Goal: Information Seeking & Learning: Find specific fact

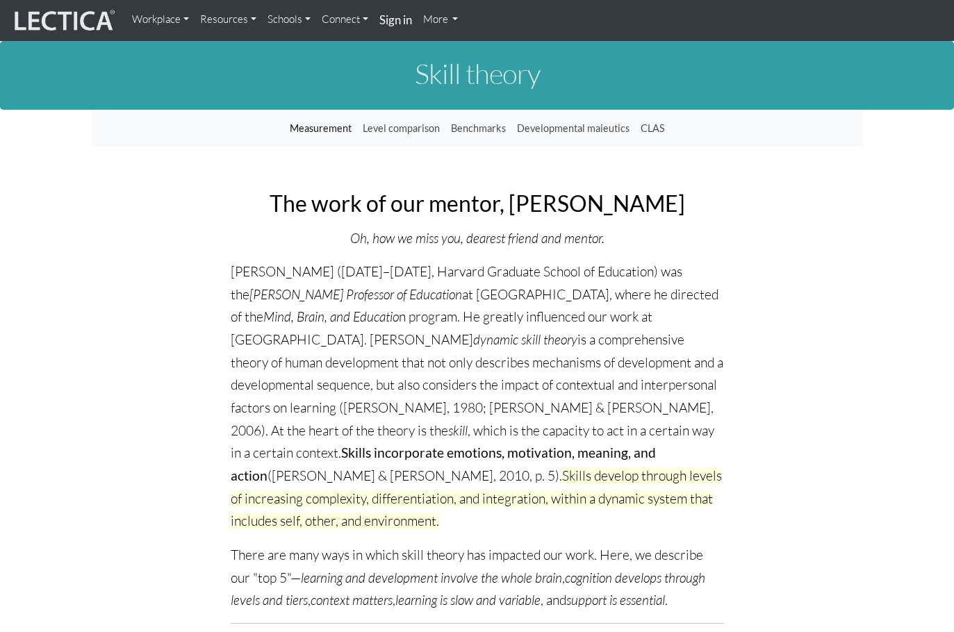
click at [434, 357] on p "[PERSON_NAME] ([DATE]–[DATE], Harvard Graduate School of Education) was the [PE…" at bounding box center [477, 397] width 493 height 272
click at [486, 375] on p "[PERSON_NAME] ([DATE]–[DATE], Harvard Graduate School of Education) was the [PE…" at bounding box center [477, 397] width 493 height 272
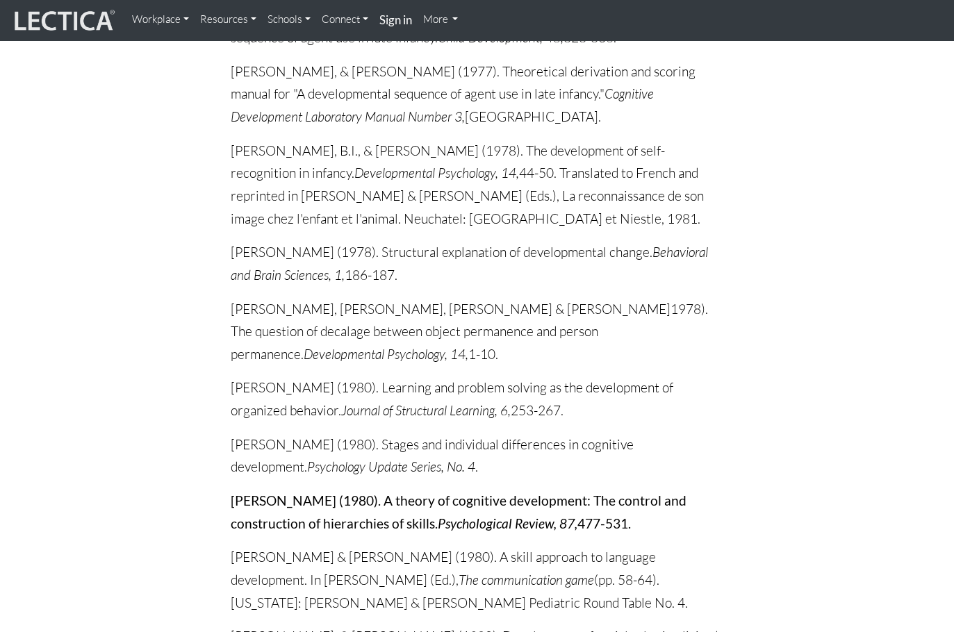
scroll to position [4170, 0]
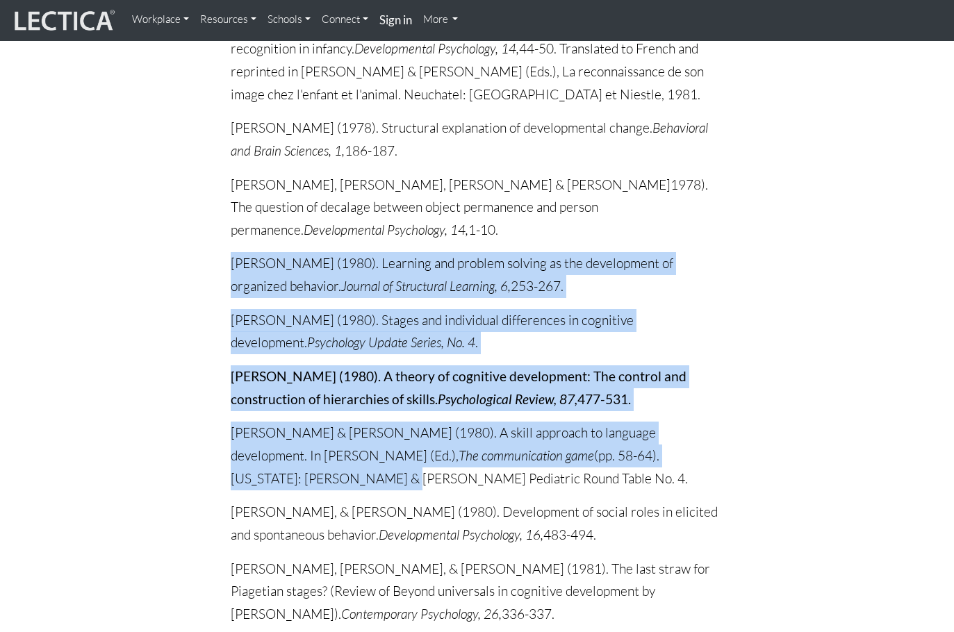
drag, startPoint x: 954, startPoint y: 138, endPoint x: 933, endPoint y: 372, distance: 235.2
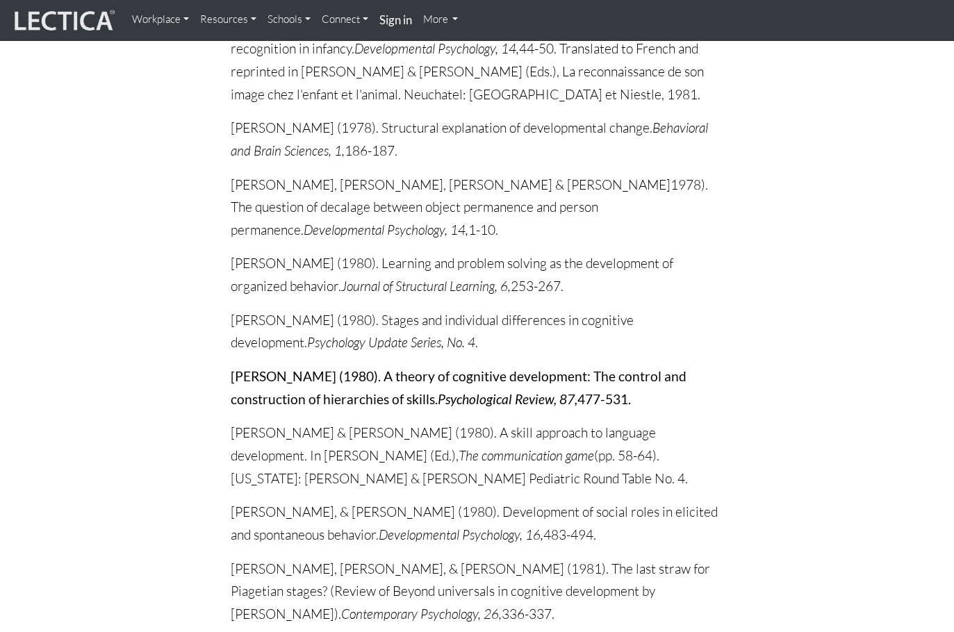
click at [468, 222] on icon "Developmental Psychology, 14," at bounding box center [386, 230] width 165 height 17
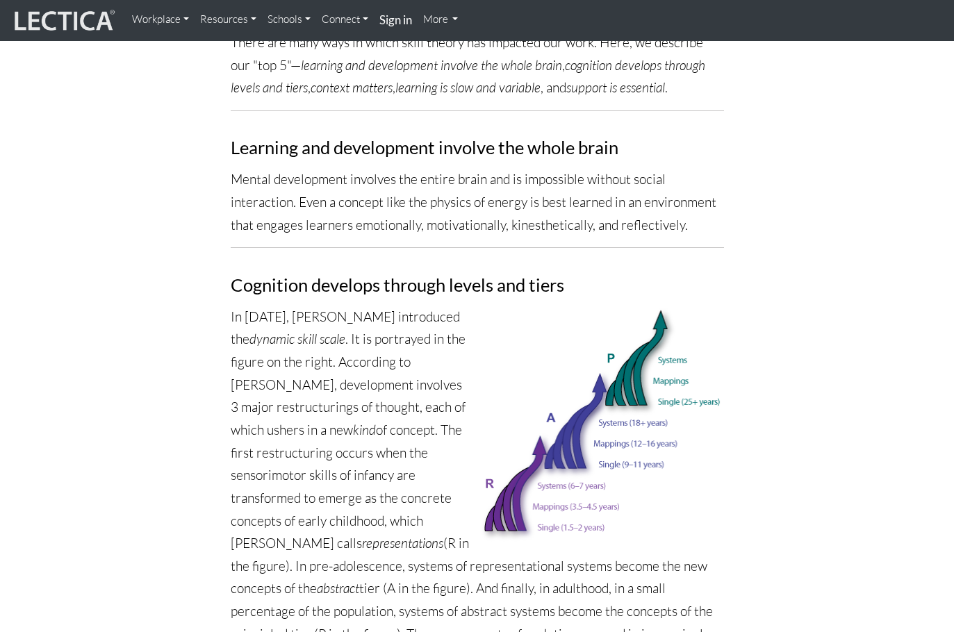
scroll to position [14217, 0]
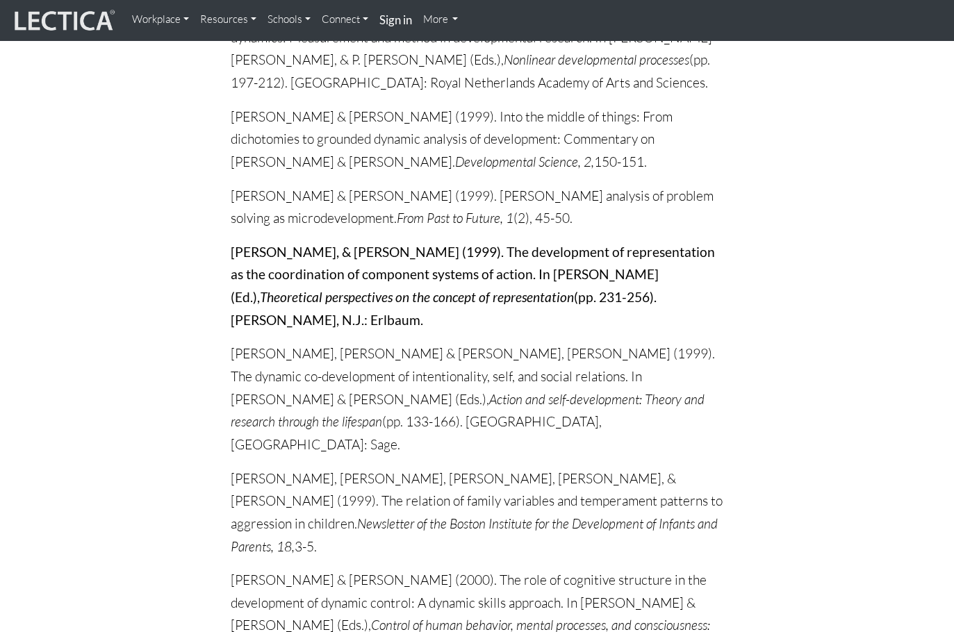
drag, startPoint x: 229, startPoint y: 315, endPoint x: 438, endPoint y: 370, distance: 215.8
copy p "[PERSON_NAME] & [PERSON_NAME] (2002). The development of dynamic skill theory. …"
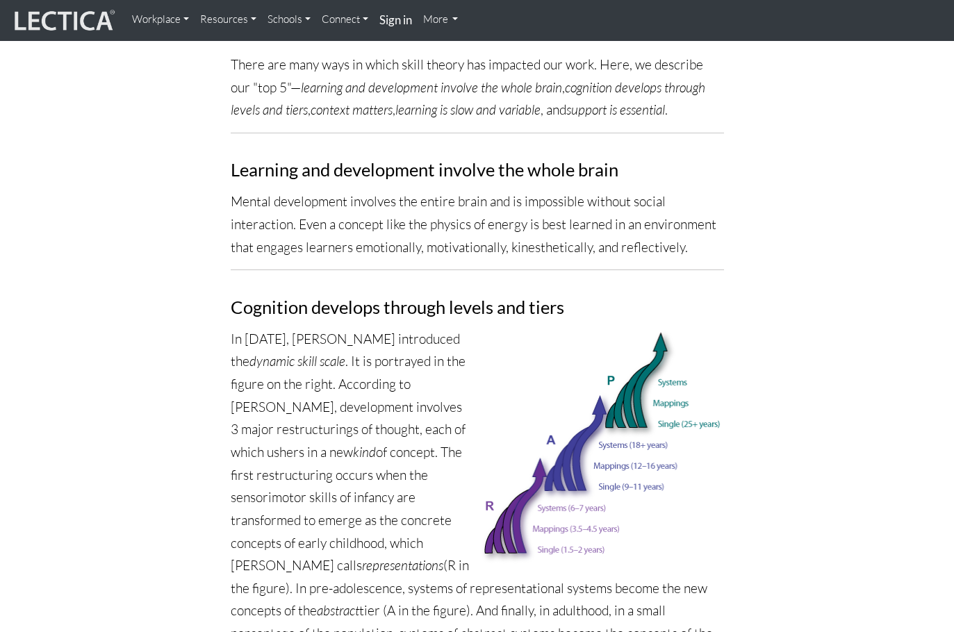
scroll to position [4026, 0]
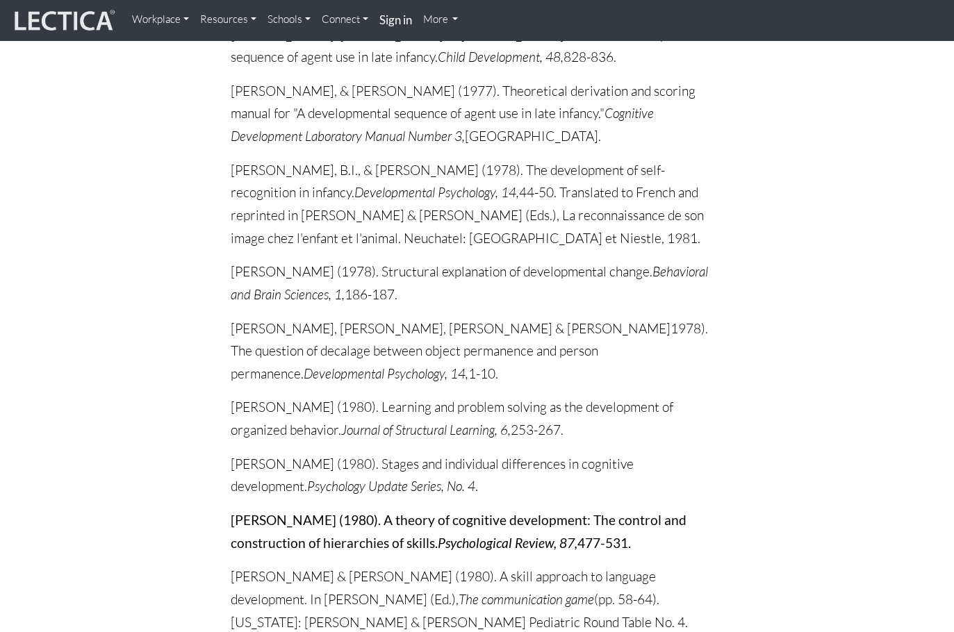
drag, startPoint x: 219, startPoint y: 429, endPoint x: 635, endPoint y: 460, distance: 417.5
click at [633, 509] on p "[PERSON_NAME] (1980). A theory of cognitive development: The control and constr…" at bounding box center [477, 531] width 493 height 45
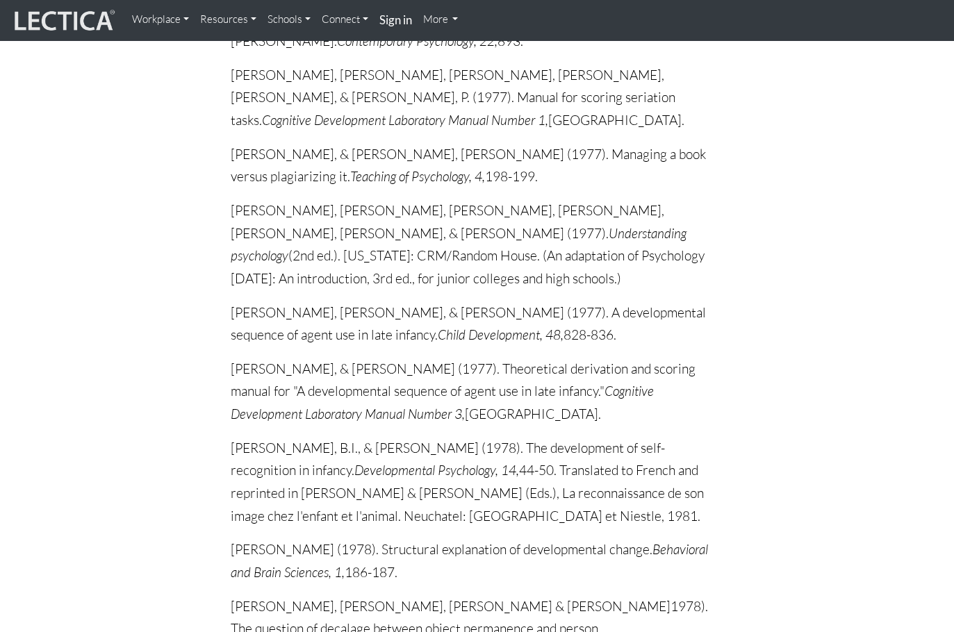
scroll to position [4165, 0]
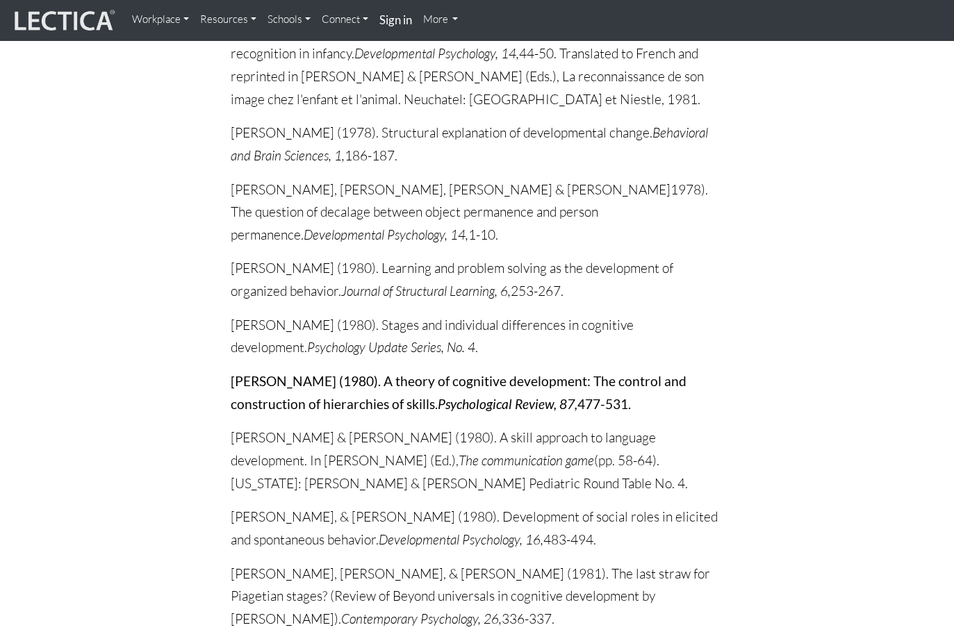
drag, startPoint x: 638, startPoint y: 316, endPoint x: 181, endPoint y: 301, distance: 457.6
copy p "[PERSON_NAME] (1980). A theory of cognitive development: The control and constr…"
drag, startPoint x: 635, startPoint y: 318, endPoint x: 230, endPoint y: 288, distance: 406.3
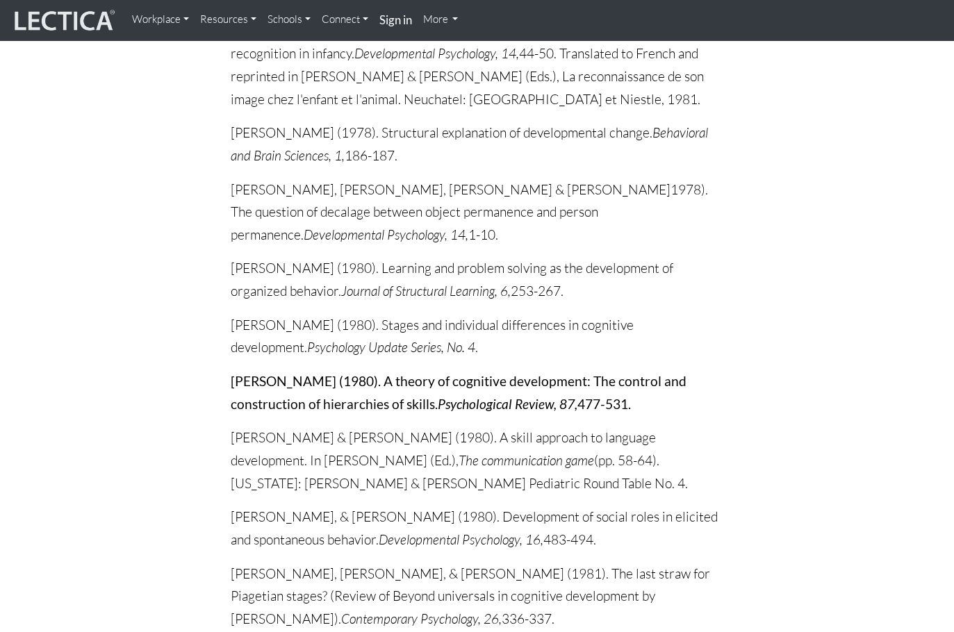
click at [231, 370] on p "[PERSON_NAME] (1980). A theory of cognitive development: The control and constr…" at bounding box center [477, 392] width 493 height 45
copy p "[PERSON_NAME] (1980). A theory of cognitive development: The control and constr…"
click at [536, 373] on strong "[PERSON_NAME] (1980). A theory of cognitive development: The control and constr…" at bounding box center [459, 392] width 456 height 39
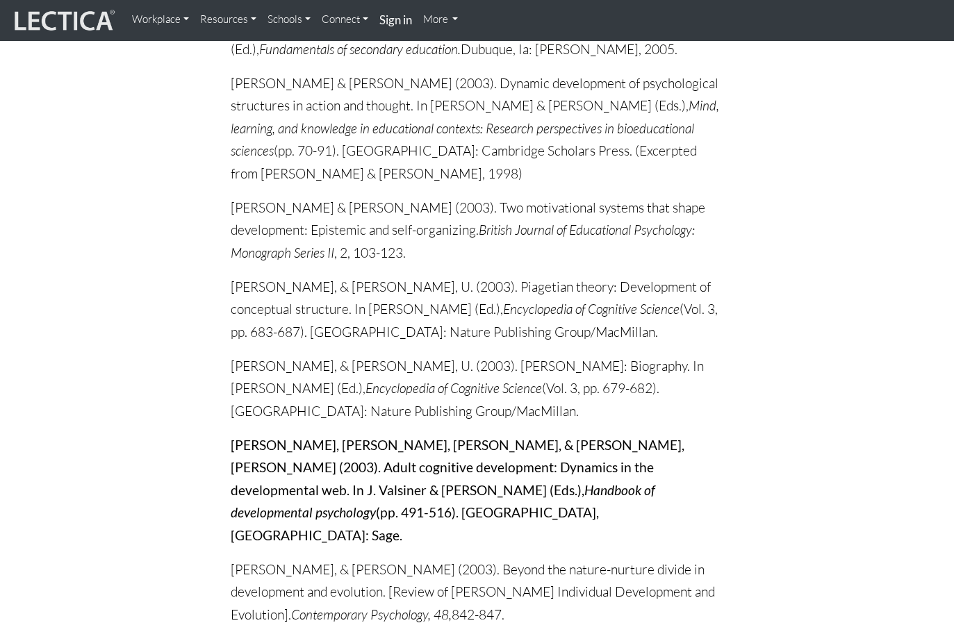
drag, startPoint x: 300, startPoint y: 515, endPoint x: 651, endPoint y: 546, distance: 352.3
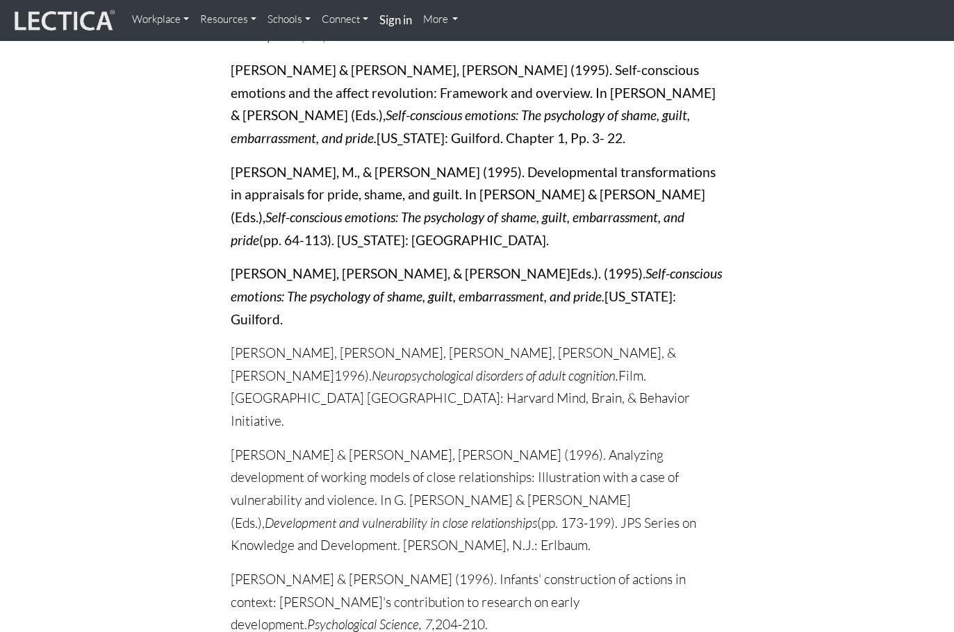
scroll to position [10722, 0]
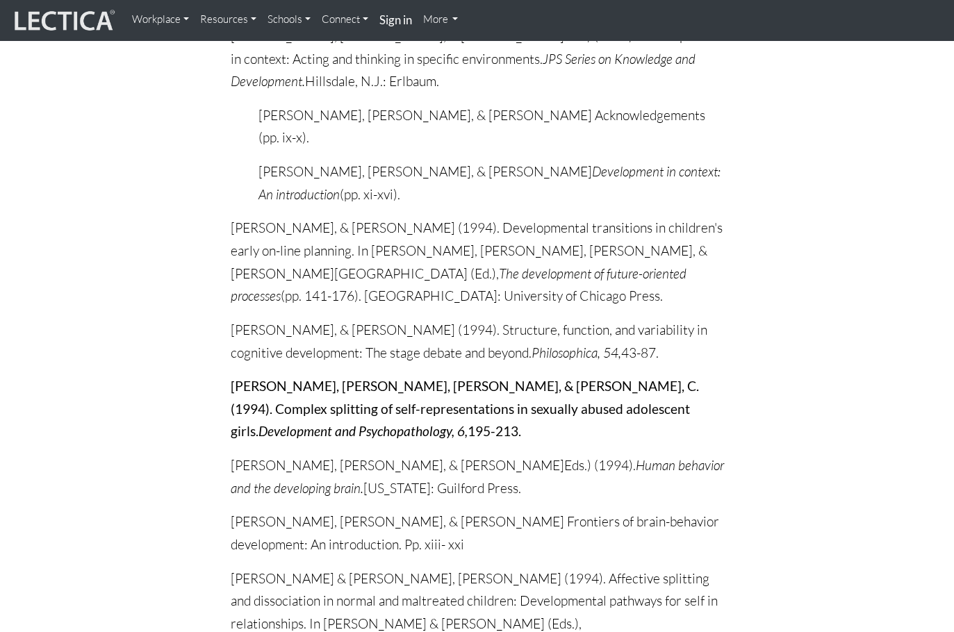
drag, startPoint x: 231, startPoint y: 313, endPoint x: 587, endPoint y: 361, distance: 359.8
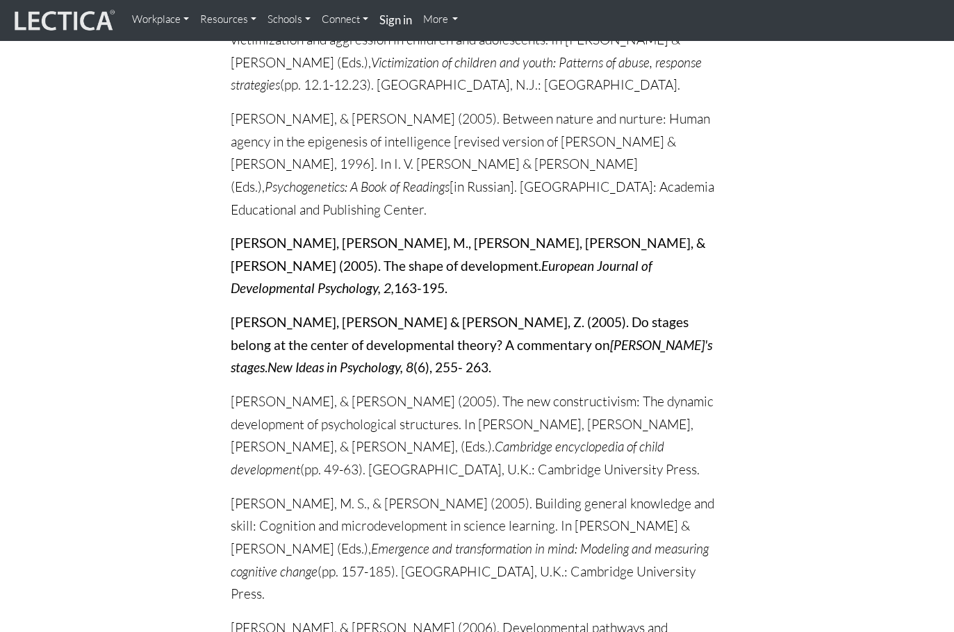
scroll to position [20301, 0]
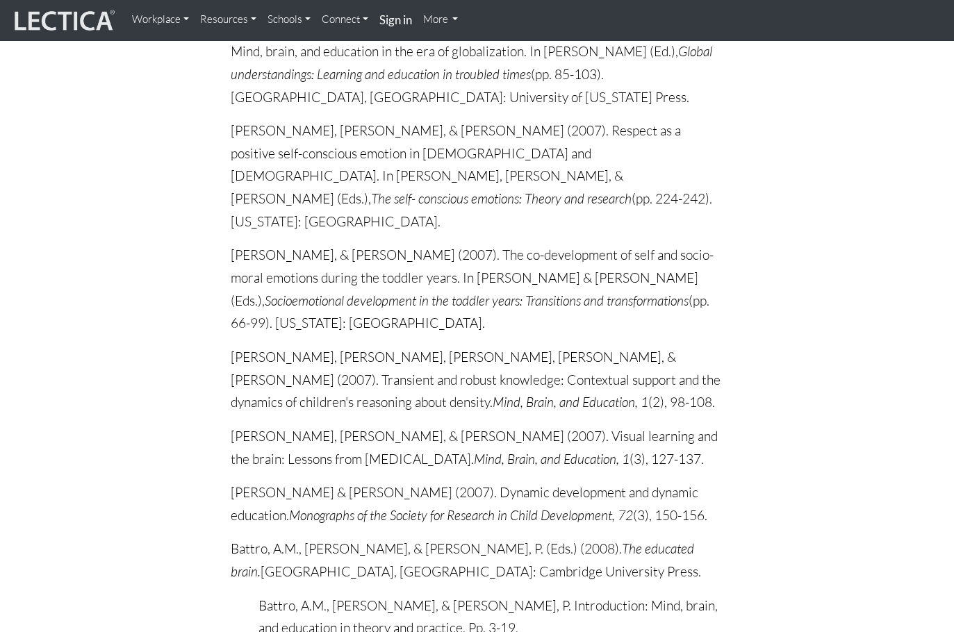
drag, startPoint x: 391, startPoint y: 373, endPoint x: 282, endPoint y: 350, distance: 111.5
drag, startPoint x: 393, startPoint y: 389, endPoint x: 215, endPoint y: 316, distance: 191.7
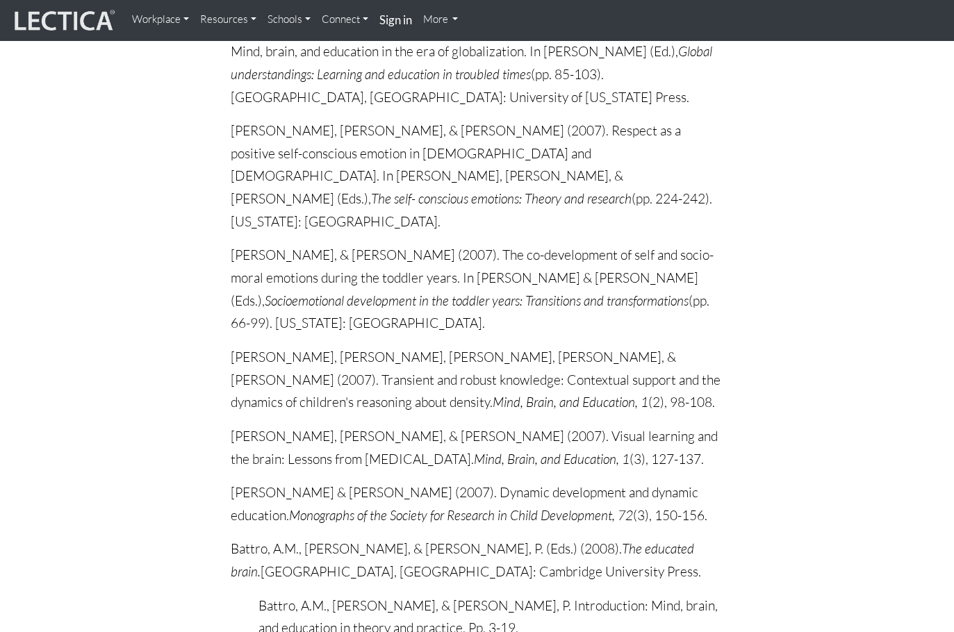
copy p "[PERSON_NAME], & [PERSON_NAME] (2010). The dynamic development of thinking, fee…"
